Goal: Task Accomplishment & Management: Manage account settings

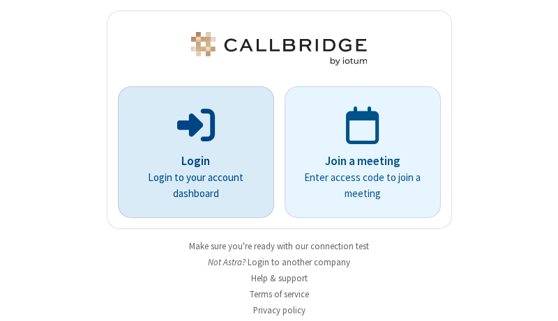
click at [190, 161] on p "Login" at bounding box center [195, 162] width 117 height 18
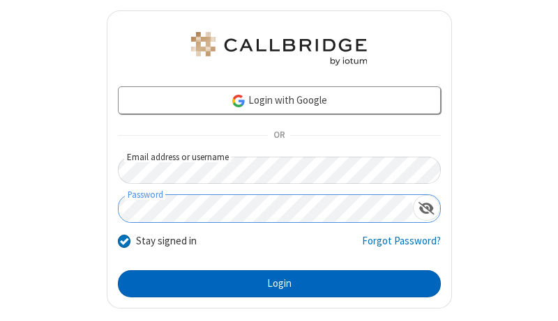
click at [273, 284] on button "Login" at bounding box center [279, 285] width 323 height 28
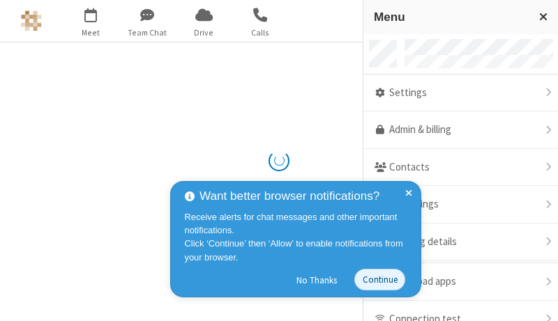
click at [455, 130] on link "Admin & billing" at bounding box center [460, 131] width 195 height 38
